Goal: Check status: Check status

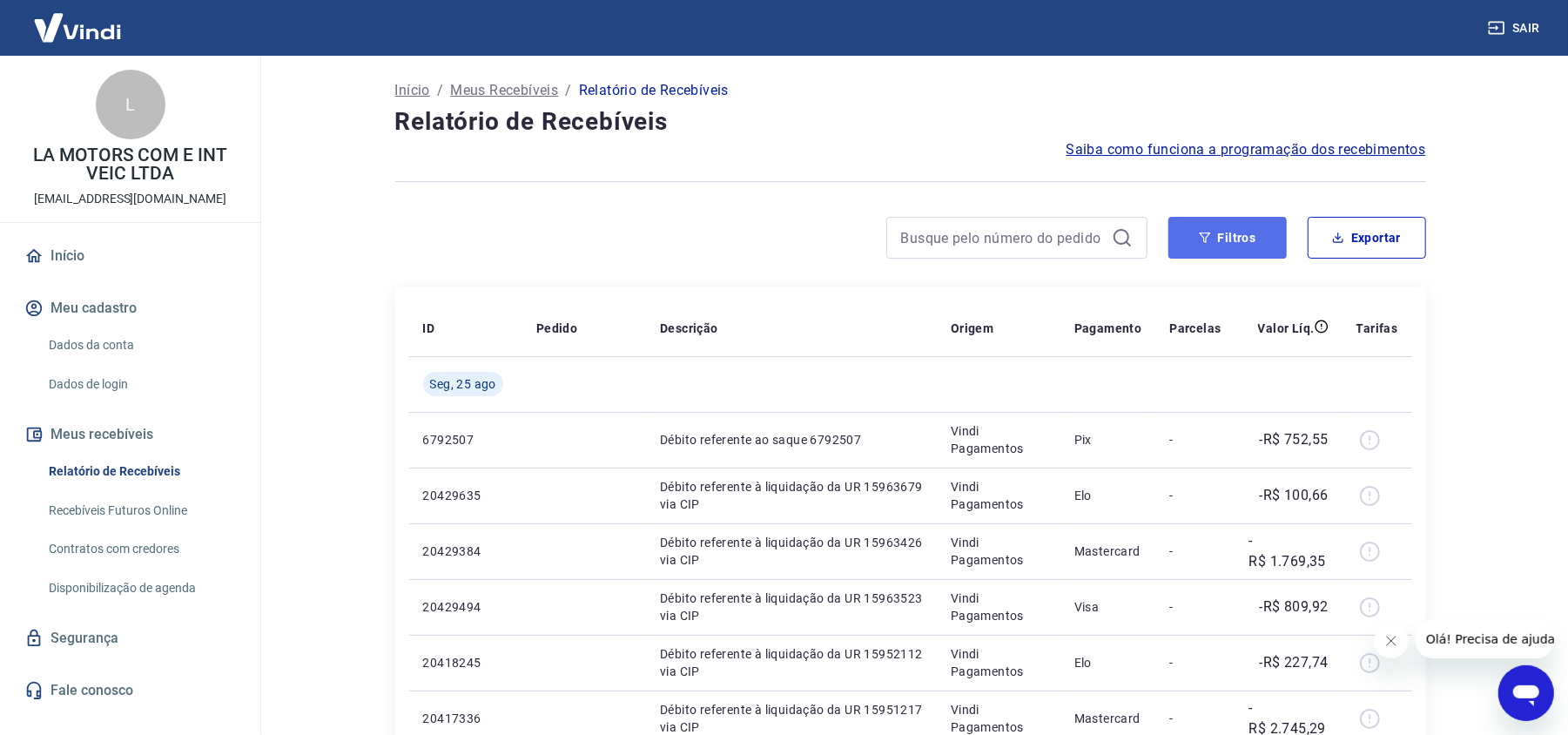
click at [1188, 235] on button "Filtros" at bounding box center [1227, 238] width 118 height 42
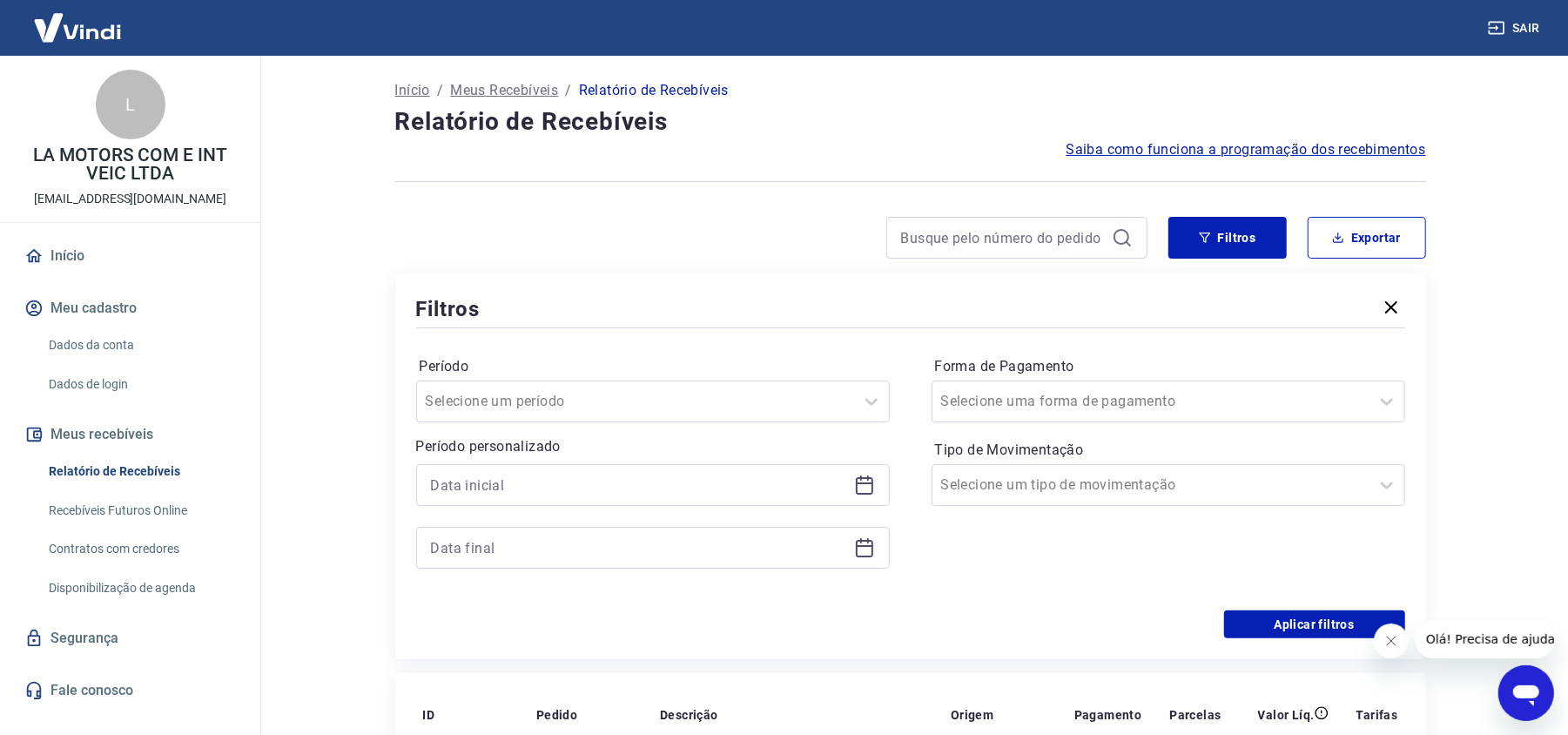
click at [872, 491] on icon at bounding box center [864, 485] width 21 height 21
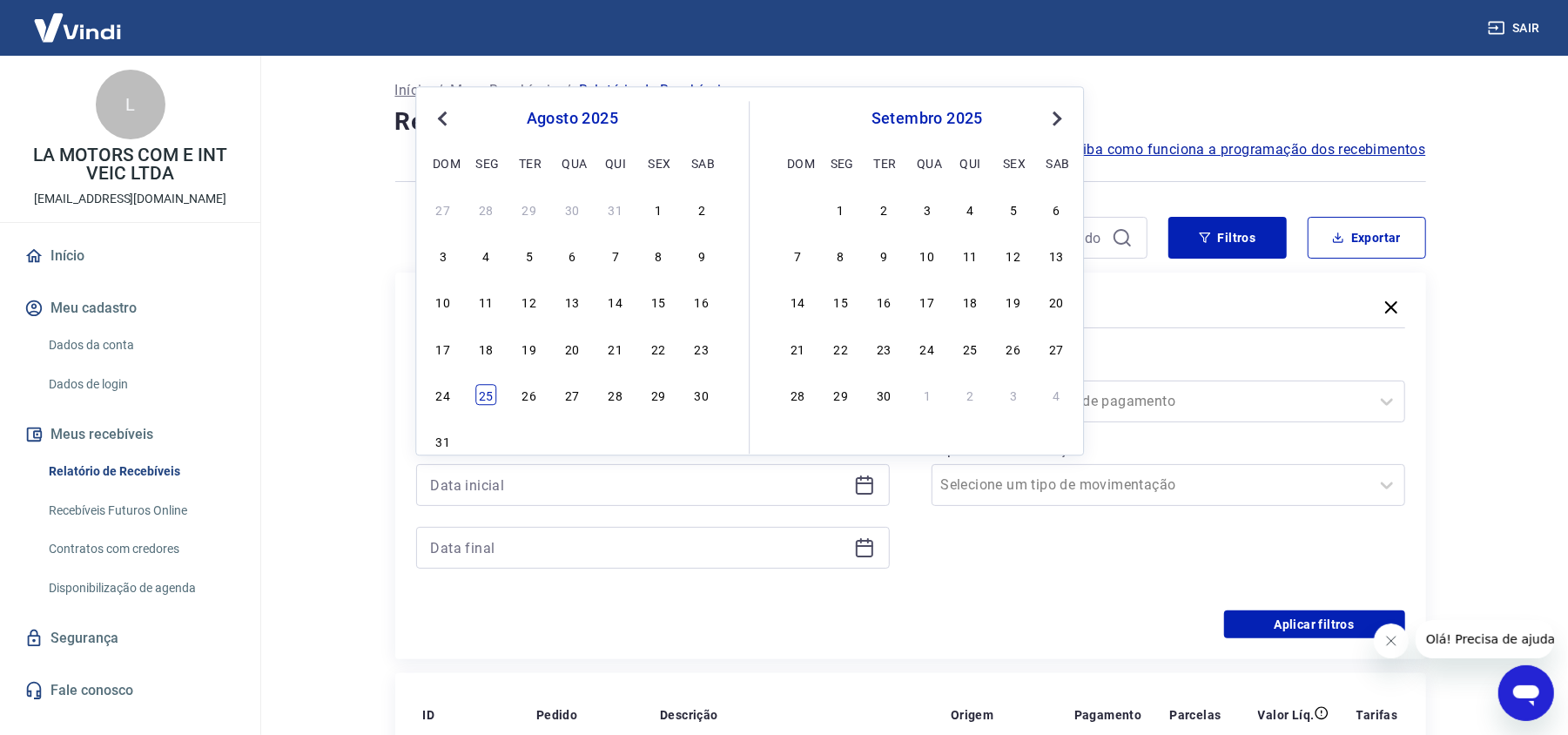
click at [491, 402] on div "25" at bounding box center [486, 394] width 21 height 21
click at [491, 402] on input "Período" at bounding box center [513, 401] width 176 height 21
click at [446, 402] on input "Período" at bounding box center [513, 401] width 176 height 21
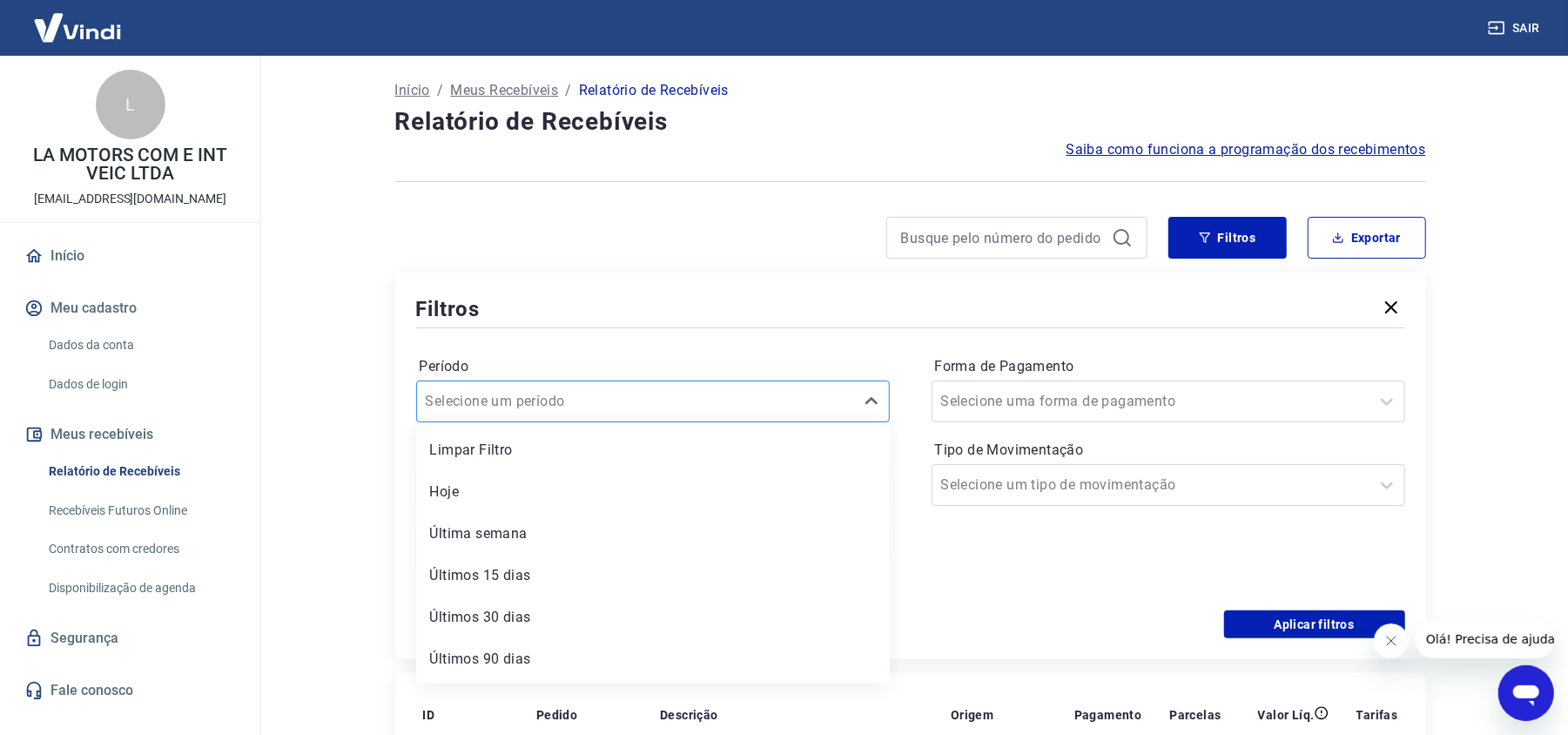
type input "[DATE]"
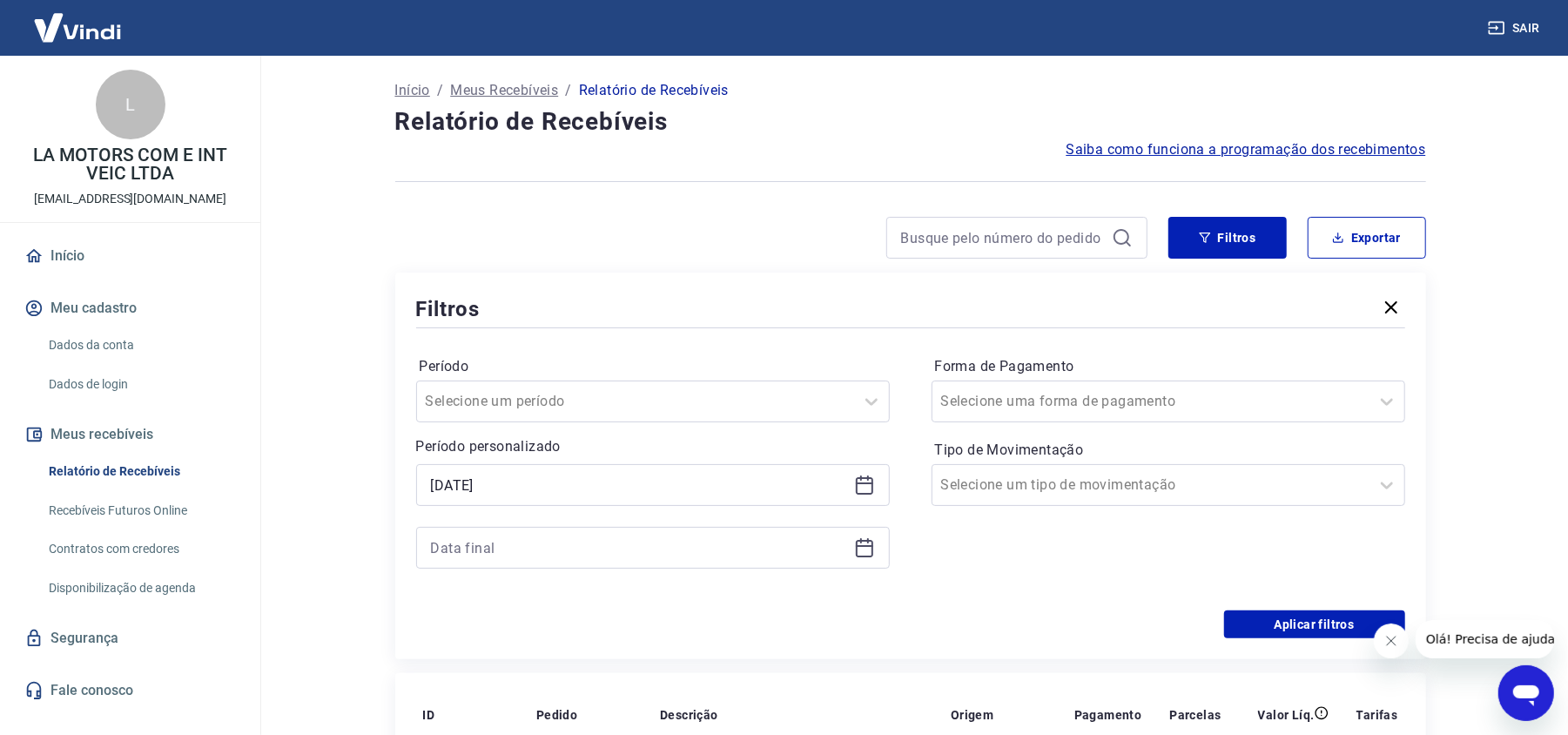
click at [572, 339] on div "Período Selecione um período Período personalizado Selected date: [DATE] [DATE]…" at bounding box center [911, 471] width 989 height 279
